Goal: Task Accomplishment & Management: Manage account settings

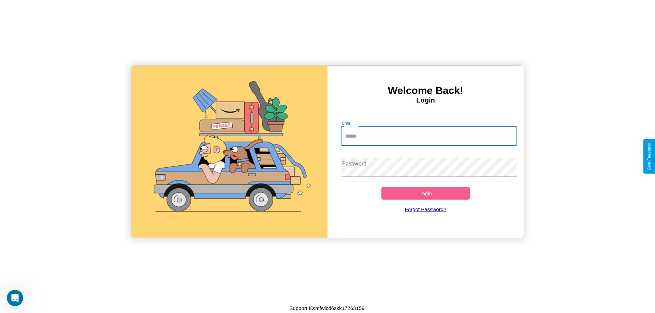
click at [429, 136] on input "Email" at bounding box center [429, 136] width 177 height 19
type input "**********"
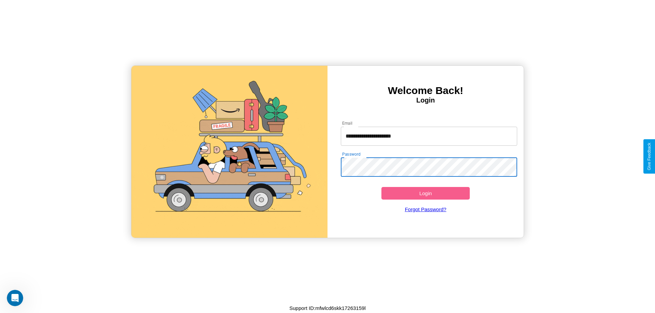
click at [425, 193] on button "Login" at bounding box center [425, 193] width 88 height 13
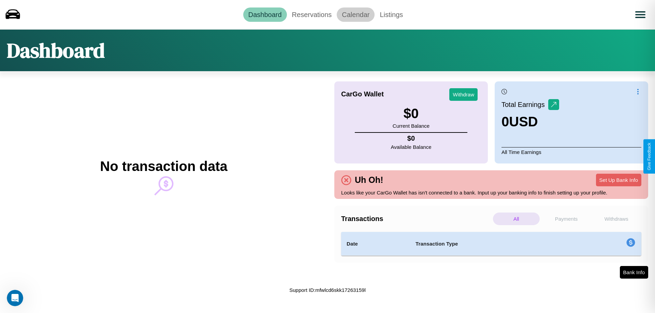
click at [355, 14] on link "Calendar" at bounding box center [356, 15] width 38 height 14
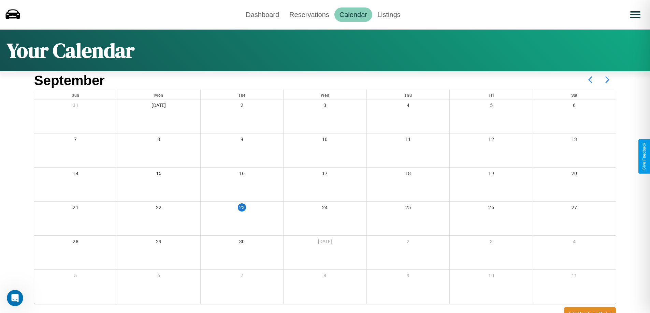
click at [607, 80] on icon at bounding box center [607, 79] width 17 height 17
click at [309, 14] on link "Reservations" at bounding box center [309, 15] width 50 height 14
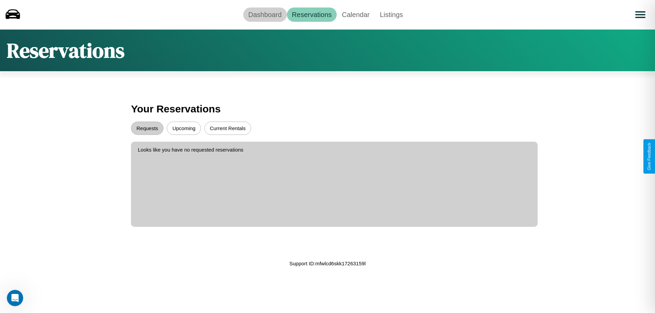
click at [265, 14] on link "Dashboard" at bounding box center [265, 15] width 44 height 14
